Goal: Information Seeking & Learning: Get advice/opinions

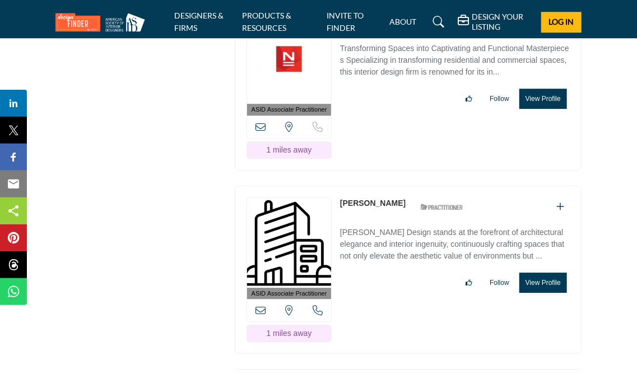
copy link "[PERSON_NAME]"
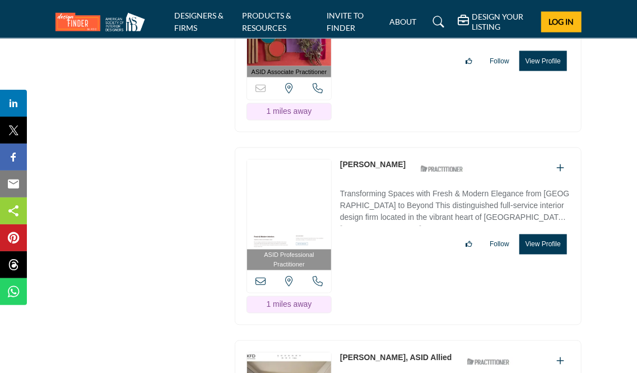
scroll to position [4707, 0]
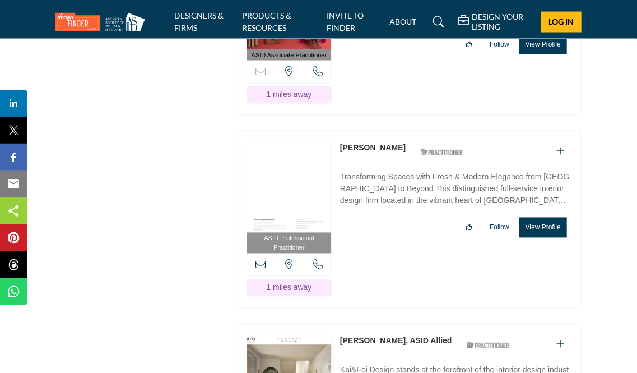
drag, startPoint x: 412, startPoint y: 61, endPoint x: 341, endPoint y: 61, distance: 71.2
click at [341, 142] on div "[PERSON_NAME] ASID Qualified Practitioner who validates work and experience to …" at bounding box center [404, 152] width 129 height 20
copy div "[PERSON_NAME]"
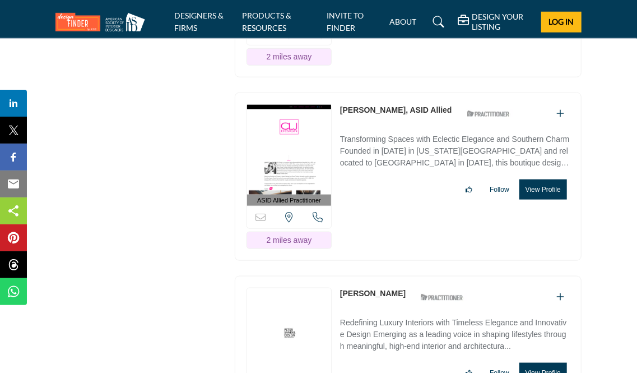
scroll to position [6275, 0]
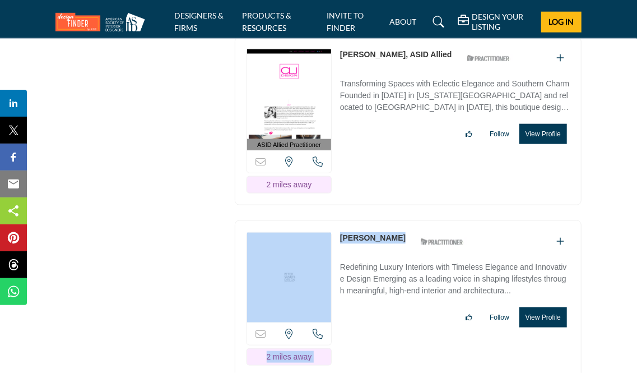
drag, startPoint x: 396, startPoint y: 131, endPoint x: 331, endPoint y: 130, distance: 65.0
click at [331, 220] on div "Sorry, but this listing is on a subscription plan which does not allow users to…" at bounding box center [408, 298] width 347 height 157
copy div "Sorry, but this listing is on a subscription plan which does not allow users to…"
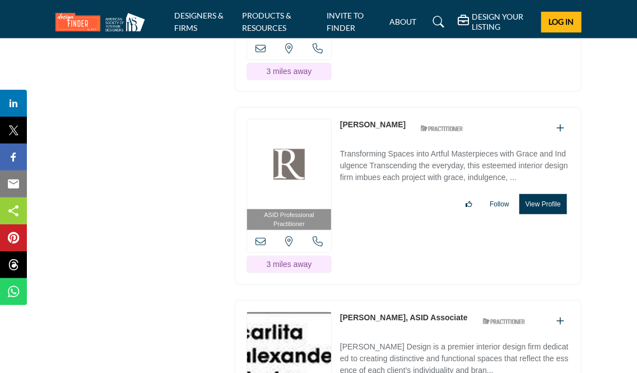
scroll to position [15520, 0]
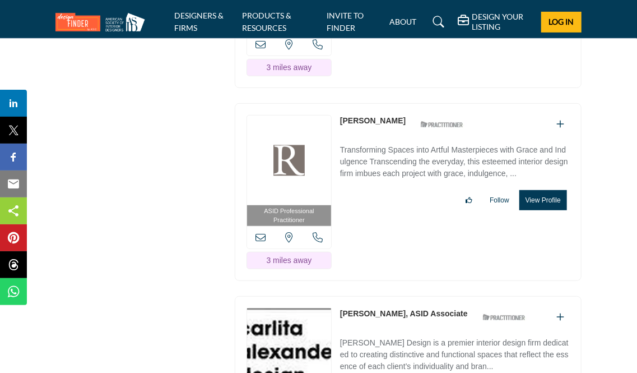
drag, startPoint x: 338, startPoint y: 118, endPoint x: 467, endPoint y: 109, distance: 129.1
click at [467, 296] on div "ASID Associate Practitioner ASID Associate Practitioners have a degree in any m…" at bounding box center [408, 380] width 347 height 169
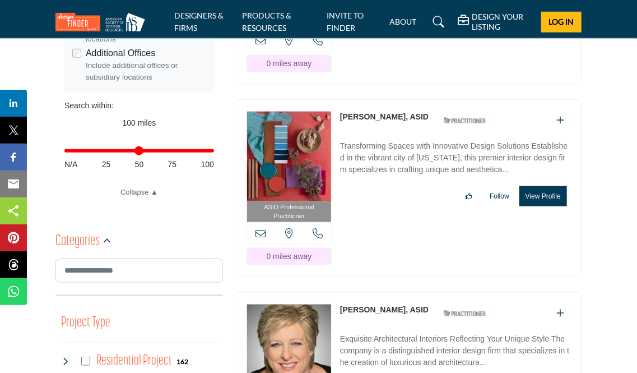
scroll to position [505, 0]
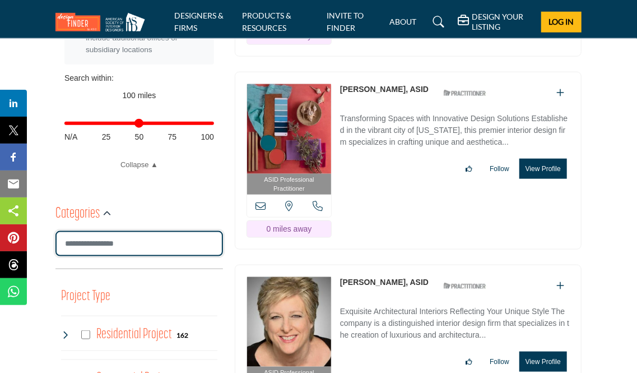
click at [148, 241] on input "Search Category" at bounding box center [139, 243] width 168 height 25
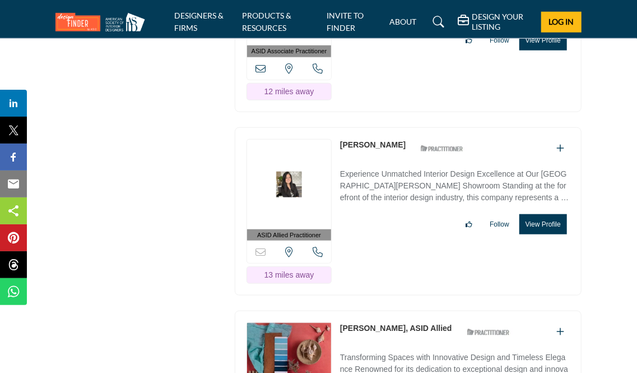
scroll to position [29102, 0]
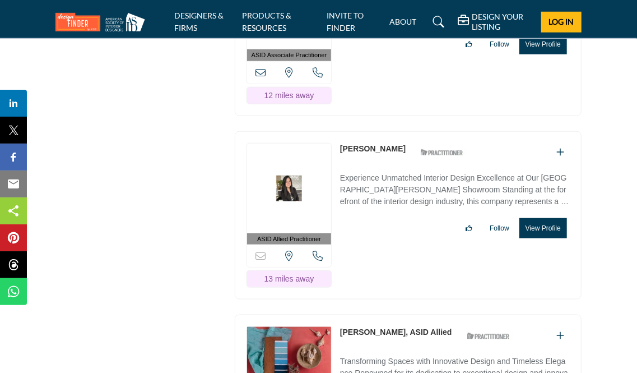
drag, startPoint x: 341, startPoint y: 182, endPoint x: 391, endPoint y: 184, distance: 49.9
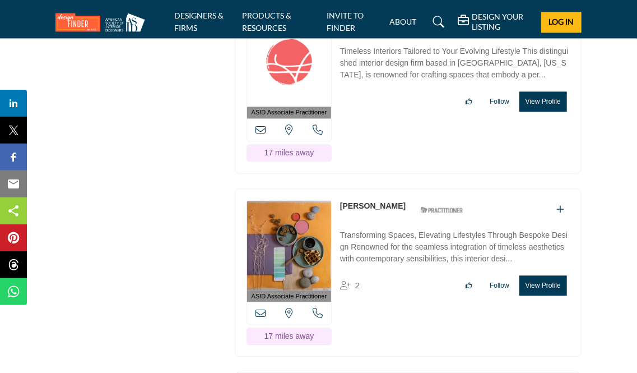
scroll to position [35602, 0]
